Goal: Book appointment/travel/reservation

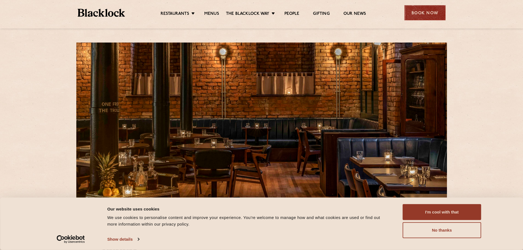
click at [416, 11] on div "Book Now" at bounding box center [424, 12] width 41 height 15
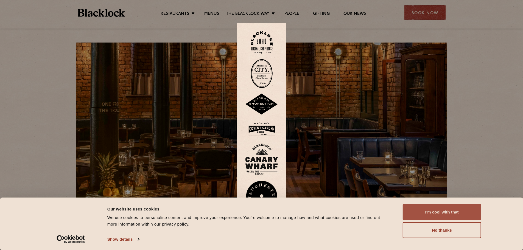
click at [459, 212] on button "I'm cool with that" at bounding box center [442, 212] width 79 height 16
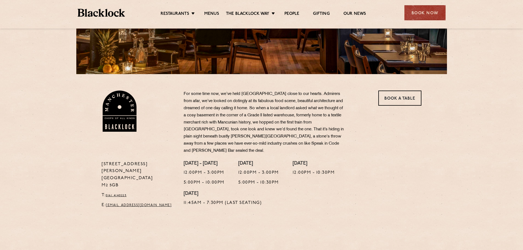
scroll to position [137, 0]
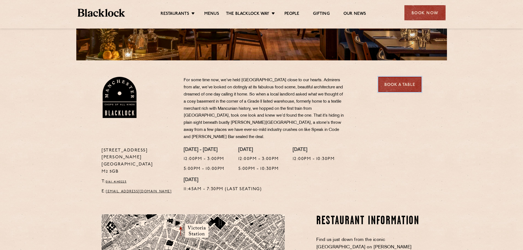
click at [395, 85] on link "Book a Table" at bounding box center [399, 84] width 43 height 15
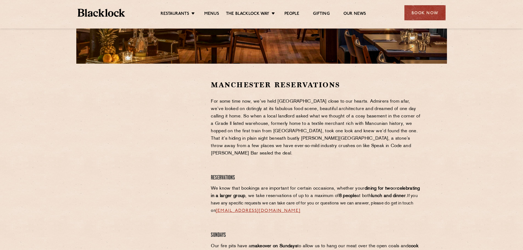
scroll to position [137, 0]
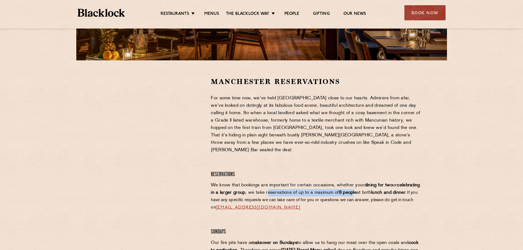
drag, startPoint x: 292, startPoint y: 184, endPoint x: 377, endPoint y: 184, distance: 85.4
click at [377, 184] on p "We know that bookings are important for certain occasions, whether your dining …" at bounding box center [316, 197] width 211 height 30
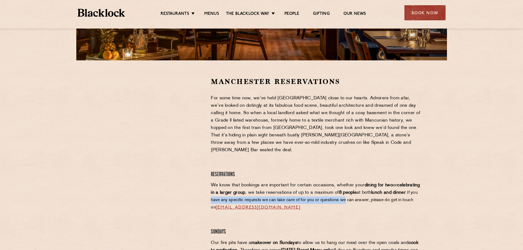
drag, startPoint x: 239, startPoint y: 192, endPoint x: 376, endPoint y: 195, distance: 137.0
click at [376, 195] on span "If you have any specific requests we can take care of for you or questions we c…" at bounding box center [314, 200] width 207 height 19
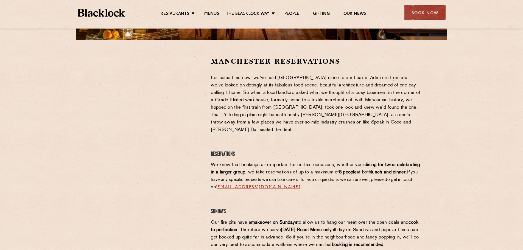
scroll to position [192, 0]
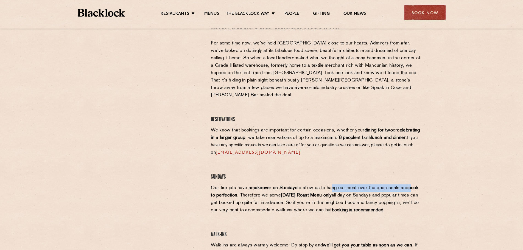
drag, startPoint x: 356, startPoint y: 182, endPoint x: 411, endPoint y: 181, distance: 54.6
click at [411, 184] on p "Our fire pits have a makeover on Sundays to allow us to hang our meat over the …" at bounding box center [316, 199] width 211 height 30
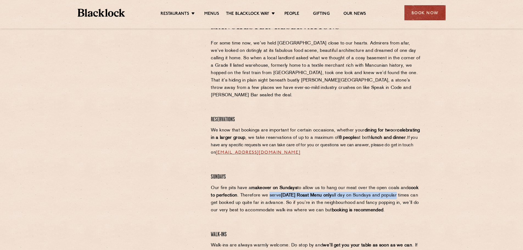
drag, startPoint x: 268, startPoint y: 188, endPoint x: 397, endPoint y: 190, distance: 128.2
click at [397, 190] on p "Our fire pits have a makeover on Sundays to allow us to hang our meat over the …" at bounding box center [316, 199] width 211 height 30
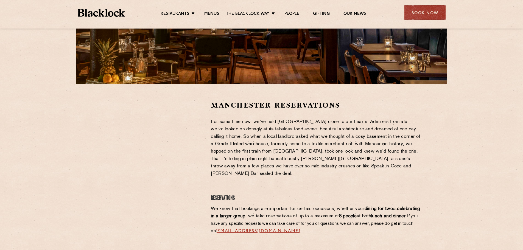
scroll to position [110, 0]
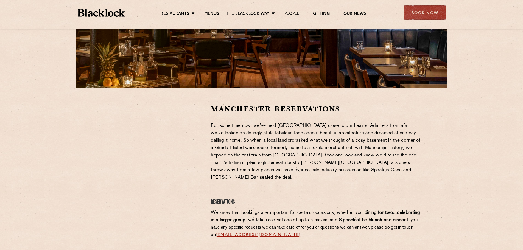
click at [267, 137] on p "For some time now, we’ve held Manchester close to our hearts. Admirers from afa…" at bounding box center [316, 151] width 211 height 59
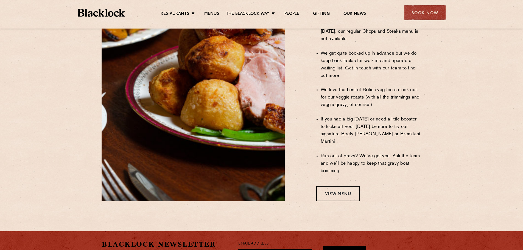
scroll to position [439, 0]
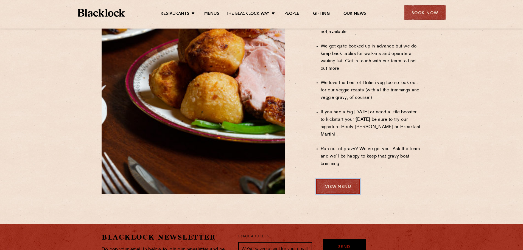
click at [343, 179] on link "View Menu" at bounding box center [338, 186] width 44 height 15
